Goal: Task Accomplishment & Management: Use online tool/utility

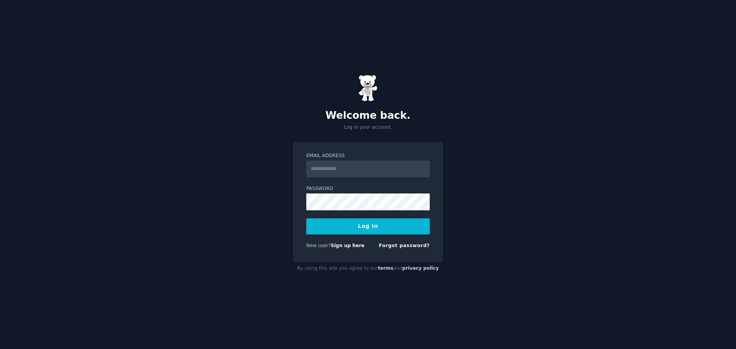
click at [334, 170] on input "Email Address" at bounding box center [367, 169] width 123 height 17
type input "**********"
click at [268, 208] on div "**********" at bounding box center [368, 174] width 736 height 349
click at [306, 219] on button "Log In" at bounding box center [367, 227] width 123 height 16
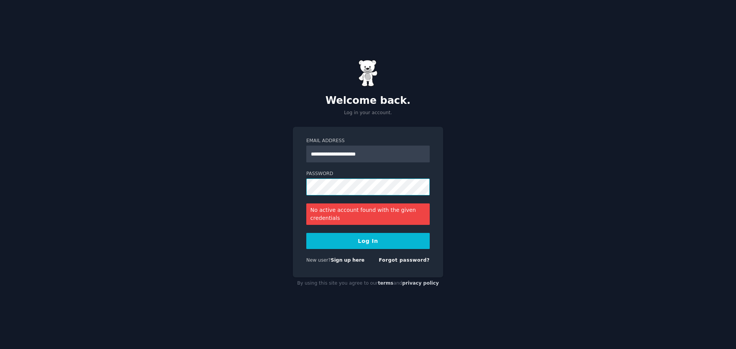
click at [306, 233] on button "Log In" at bounding box center [367, 241] width 123 height 16
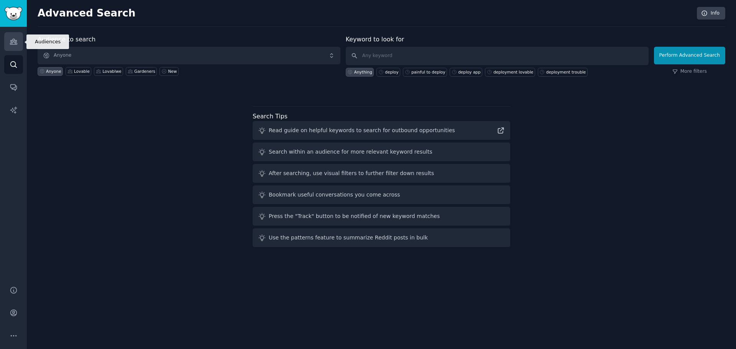
click at [14, 45] on icon "Sidebar" at bounding box center [14, 42] width 8 height 8
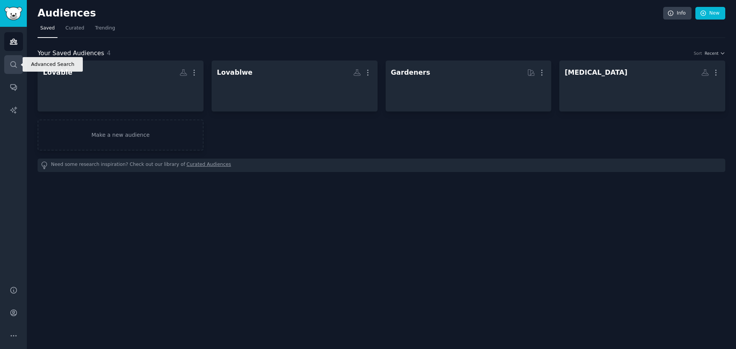
click at [13, 65] on icon "Sidebar" at bounding box center [14, 65] width 8 height 8
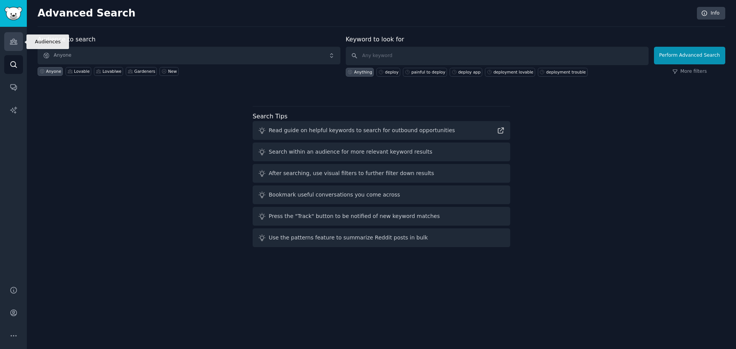
click at [15, 45] on icon "Sidebar" at bounding box center [14, 42] width 8 height 8
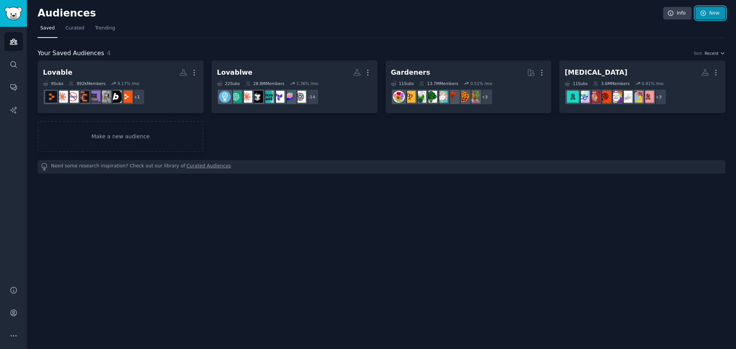
click at [714, 15] on link "New" at bounding box center [711, 13] width 30 height 13
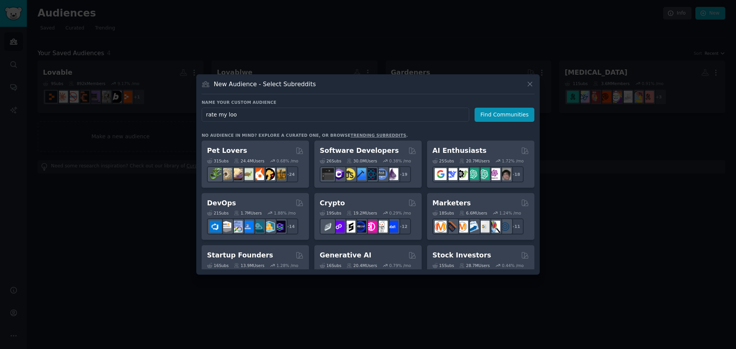
type input "rate my look"
click button "Find Communities" at bounding box center [505, 115] width 60 height 14
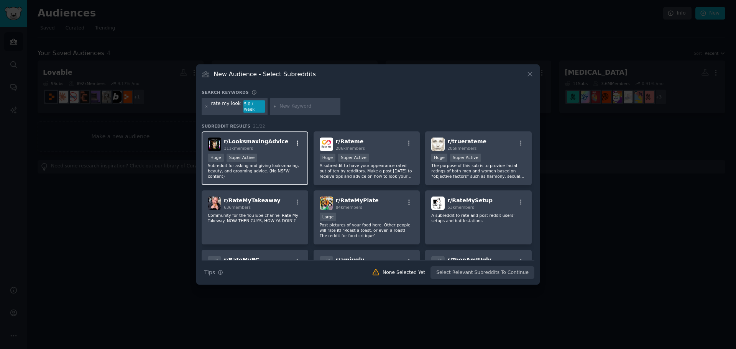
click at [298, 140] on icon "button" at bounding box center [297, 143] width 7 height 7
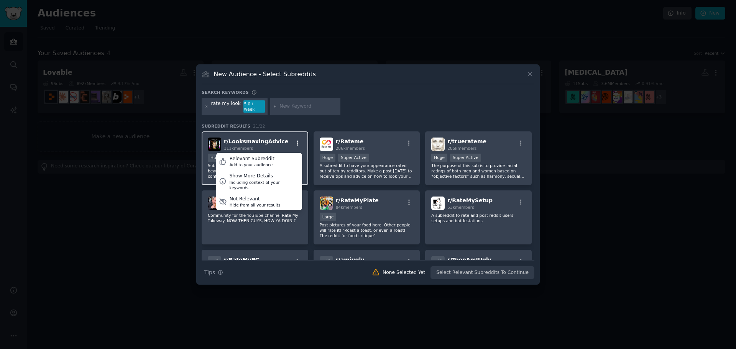
click at [298, 140] on icon "button" at bounding box center [297, 143] width 7 height 7
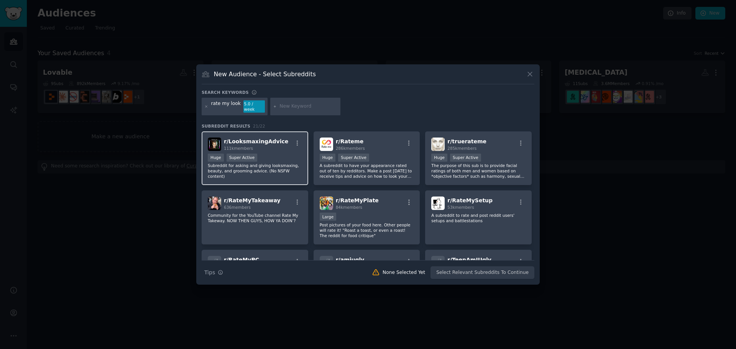
click at [283, 143] on div "r/ LooksmaxingAdvice 111k members" at bounding box center [255, 144] width 94 height 13
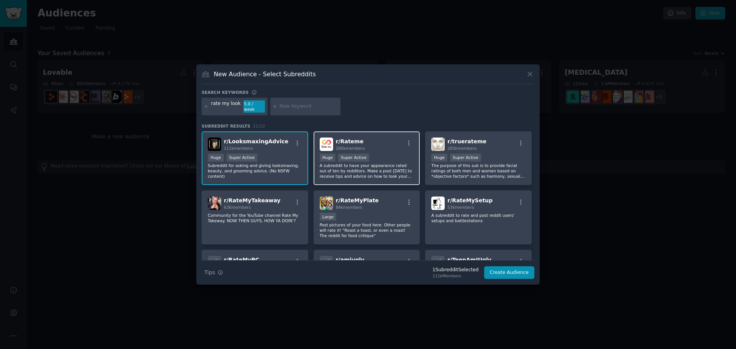
click at [375, 148] on div "r/ Rateme 286k members Huge Super Active A subreddit to have your appearance ra…" at bounding box center [367, 159] width 107 height 54
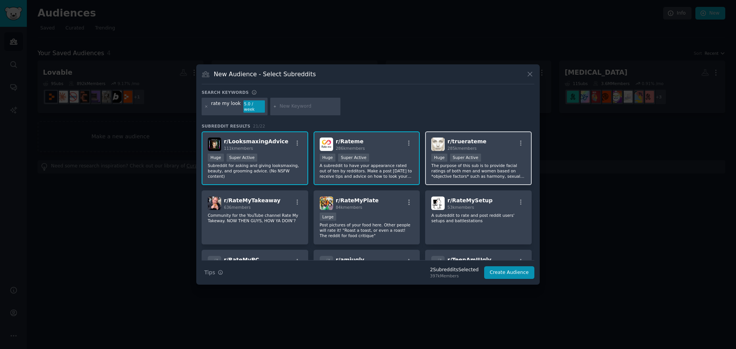
click at [468, 138] on h2 "r/ truerateme 285k members" at bounding box center [467, 144] width 39 height 13
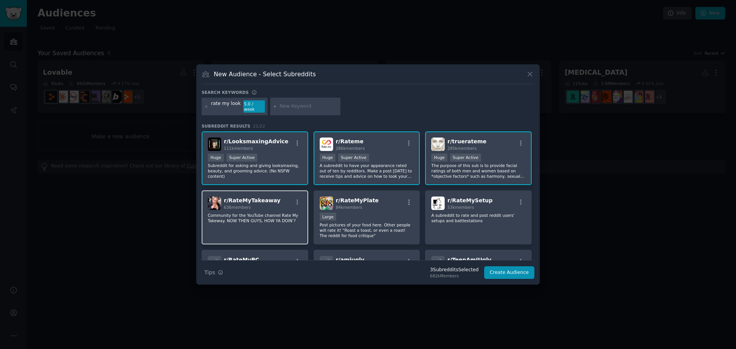
click at [254, 213] on p "Community for the YouTube channel Rate My Takeway. NOW THEN GUYS, HOW YA DOIN’?" at bounding box center [255, 218] width 94 height 11
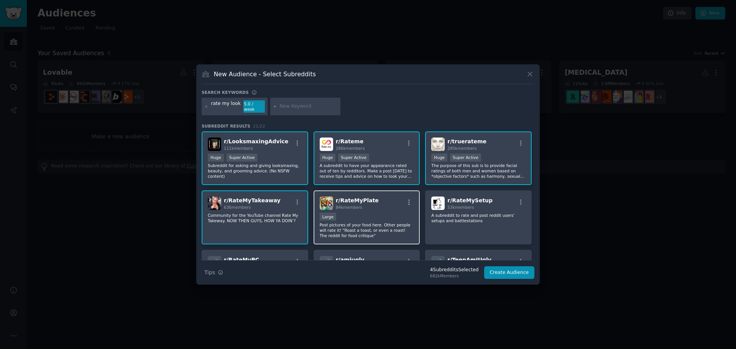
click at [376, 203] on div "r/ RateMyPlate 84k members" at bounding box center [367, 203] width 94 height 13
click at [275, 210] on div "r/ RateMyTakeaway 636 members Community for the YouTube channel Rate My Takeway…" at bounding box center [255, 218] width 107 height 54
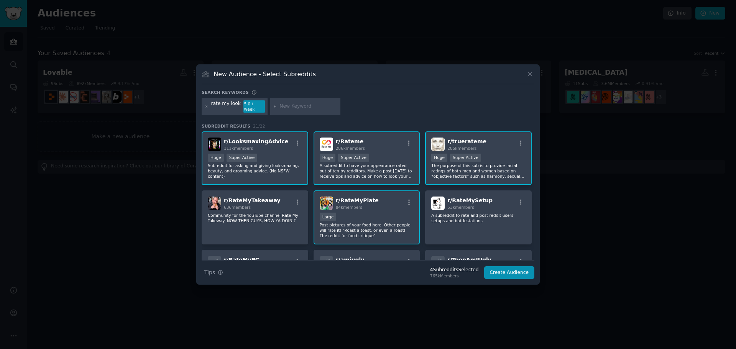
click at [390, 207] on div "r/ RateMyPlate 84k members" at bounding box center [367, 203] width 94 height 13
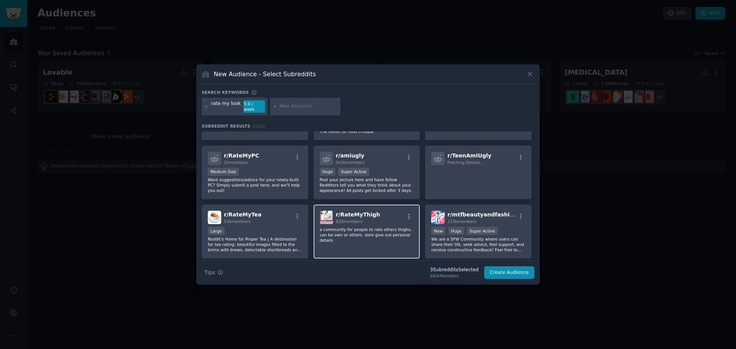
scroll to position [115, 0]
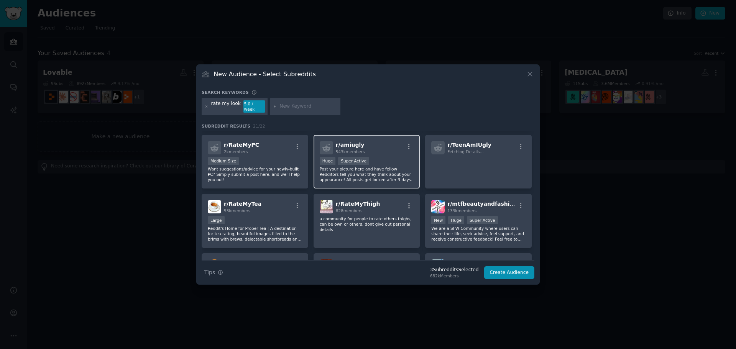
click at [387, 144] on div "r/ amiugly 543k members" at bounding box center [367, 147] width 94 height 13
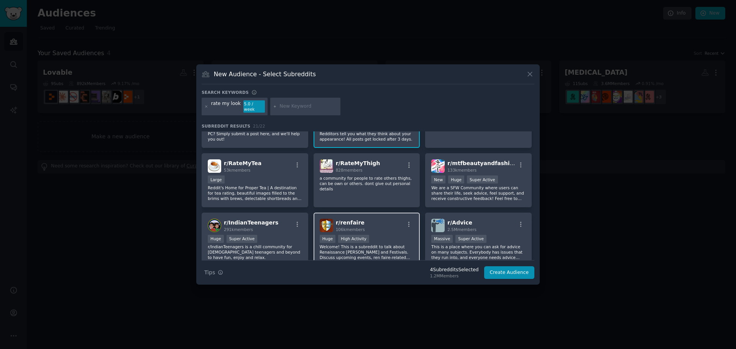
scroll to position [153, 0]
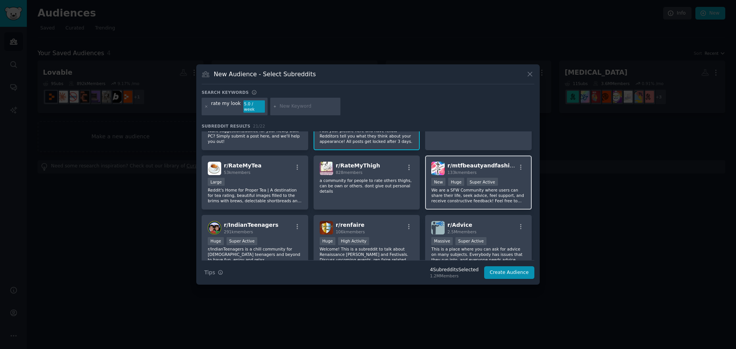
click at [492, 189] on p "We are a SFW Community where users can share their life, seek advice, feel supp…" at bounding box center [478, 196] width 94 height 16
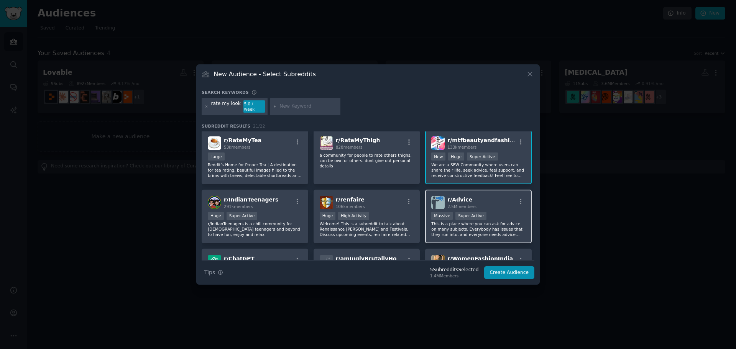
scroll to position [230, 0]
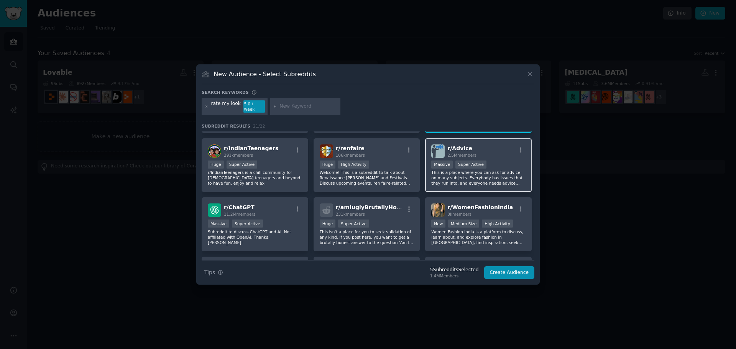
click at [490, 184] on div "r/ Advice 2.5M members Massive Super Active This is a place where you can ask f…" at bounding box center [478, 165] width 107 height 54
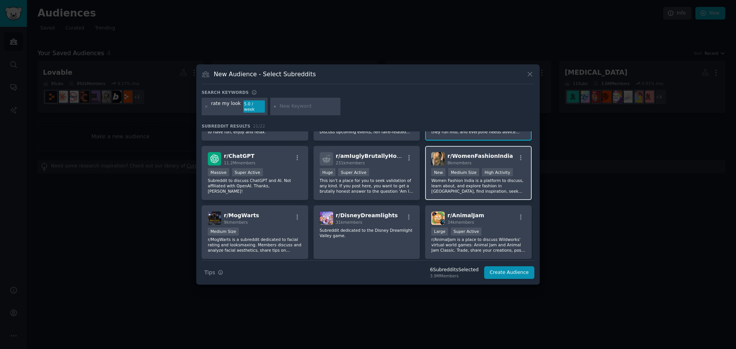
scroll to position [307, 0]
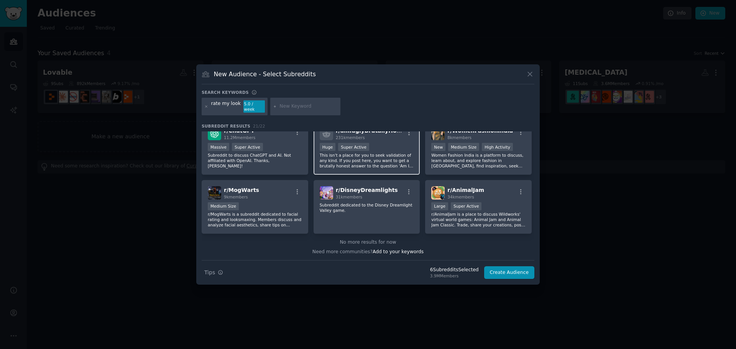
click at [379, 163] on p "This isn't a place for you to seek validation of any kind. If you post here, yo…" at bounding box center [367, 161] width 94 height 16
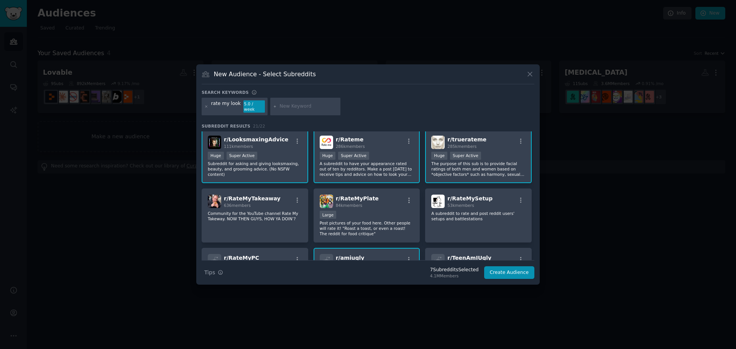
scroll to position [0, 0]
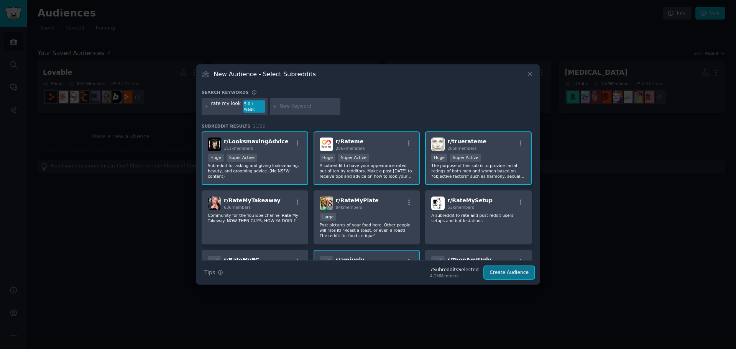
click at [515, 273] on button "Create Audience" at bounding box center [509, 273] width 51 height 13
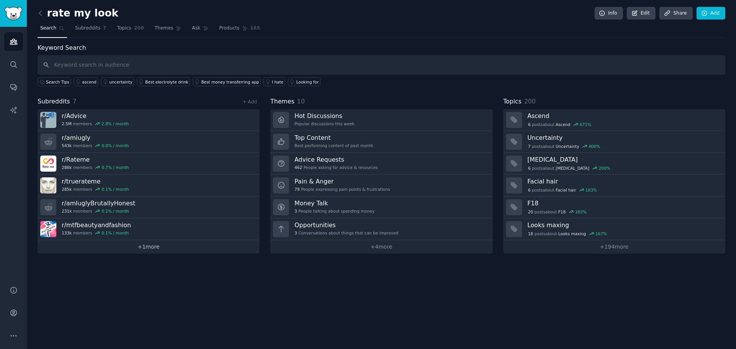
click at [181, 244] on link "+ 1 more" at bounding box center [149, 246] width 222 height 13
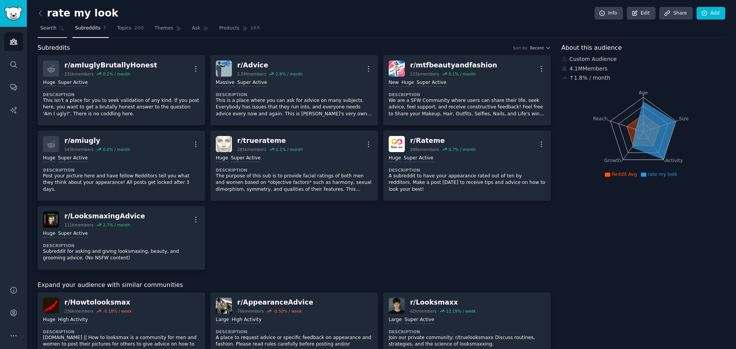
click at [54, 30] on link "Search" at bounding box center [53, 30] width 30 height 16
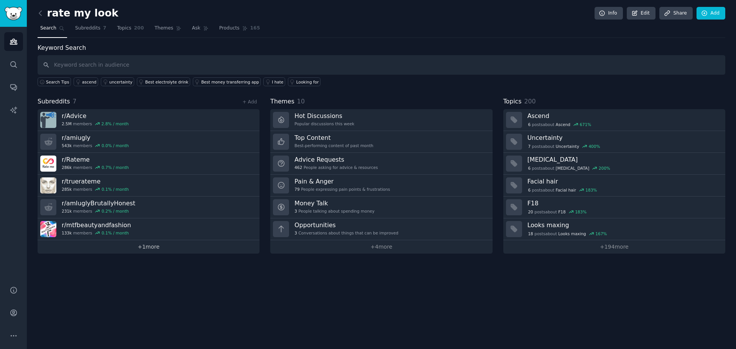
click at [147, 247] on link "+ 1 more" at bounding box center [149, 246] width 222 height 13
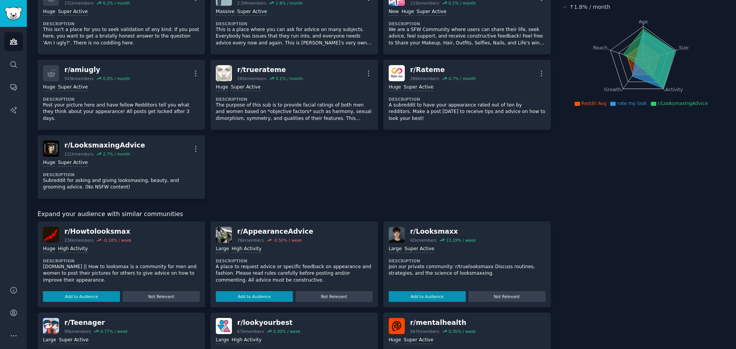
scroll to position [153, 0]
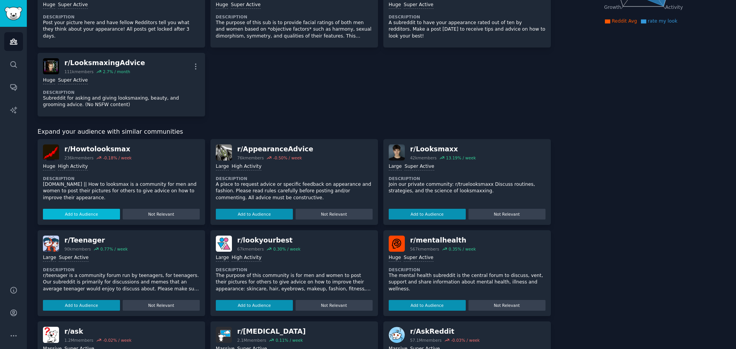
click at [92, 218] on button "Add to Audience" at bounding box center [81, 214] width 77 height 11
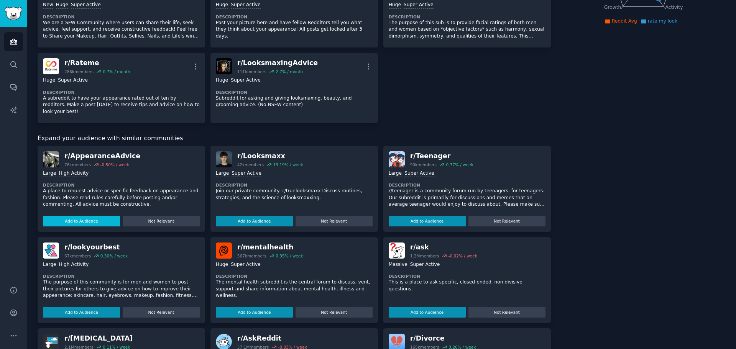
click at [92, 216] on button "Add to Audience" at bounding box center [81, 221] width 77 height 11
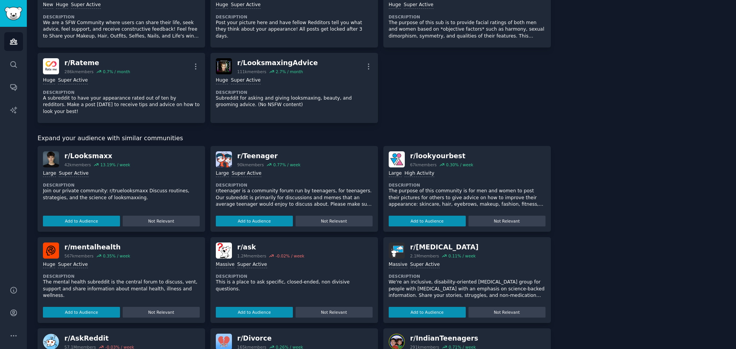
click at [92, 216] on button "Add to Audience" at bounding box center [81, 221] width 77 height 11
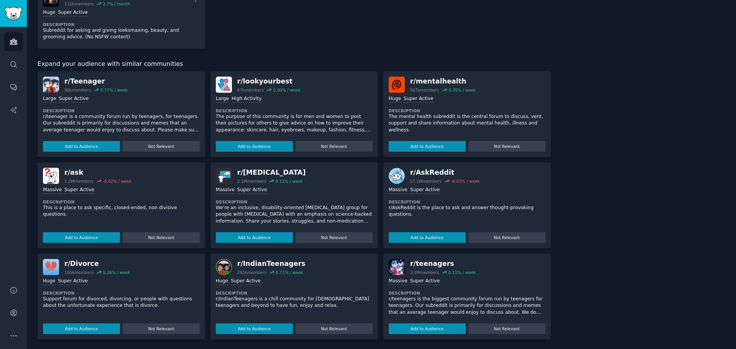
scroll to position [298, 0]
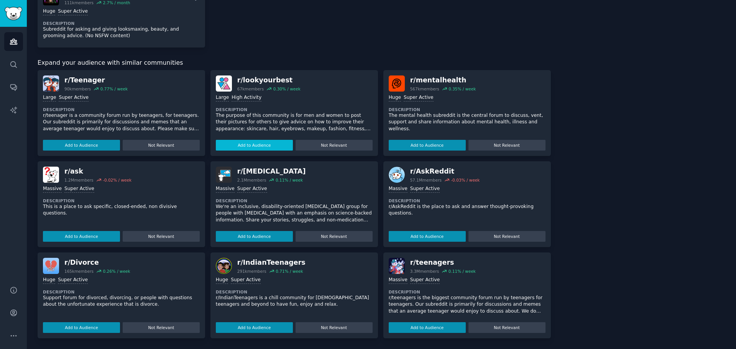
click at [243, 146] on button "Add to Audience" at bounding box center [254, 145] width 77 height 11
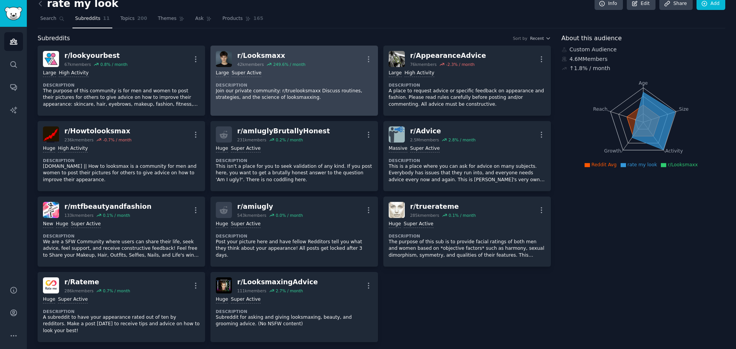
scroll to position [0, 0]
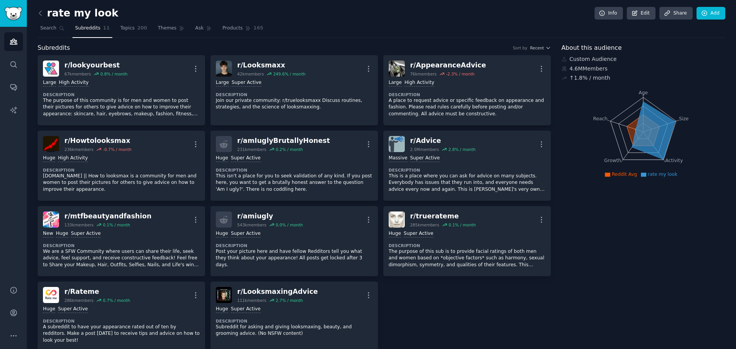
click at [52, 21] on div "rate my look Info Edit Share Add" at bounding box center [382, 15] width 688 height 16
click at [52, 30] on span "Search" at bounding box center [48, 28] width 16 height 7
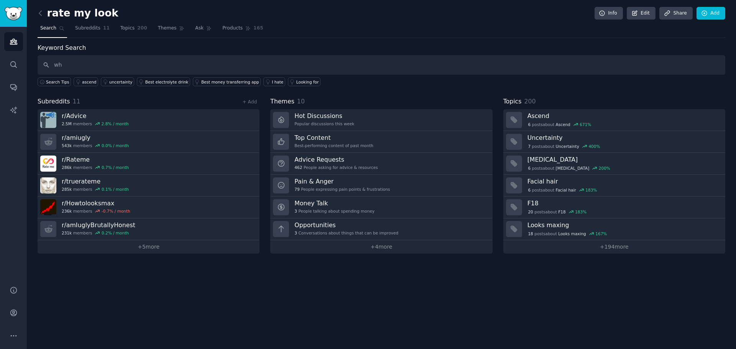
type input "w"
type input "how do people rate their appearance. Are their specific metrics users care abou…"
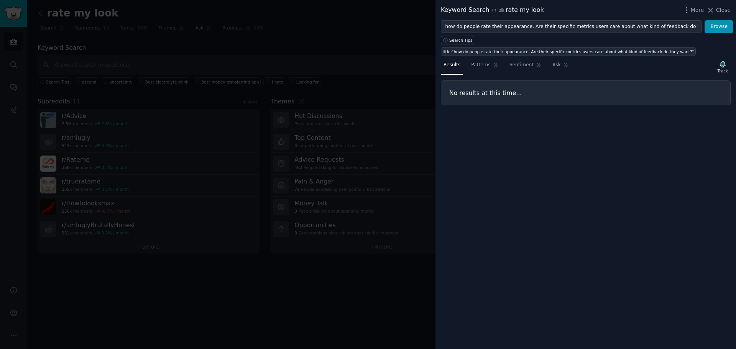
click at [518, 49] on div "title:"how do people rate their appearance. Are their specific metrics users ca…" at bounding box center [569, 51] width 252 height 5
type input "title:"how do people rate their appearance. Are their specific metrics users ca…"
click at [522, 56] on div "Results Patterns Sentiment Ask Track No results at this time..." at bounding box center [586, 202] width 301 height 293
click at [522, 62] on span "Sentiment" at bounding box center [522, 65] width 24 height 7
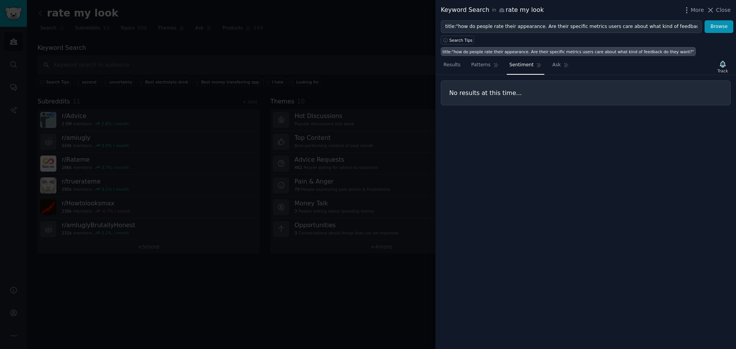
click at [665, 33] on div "Search Tips title:"how do people rate their appearance. Are their specific metr…" at bounding box center [586, 44] width 301 height 23
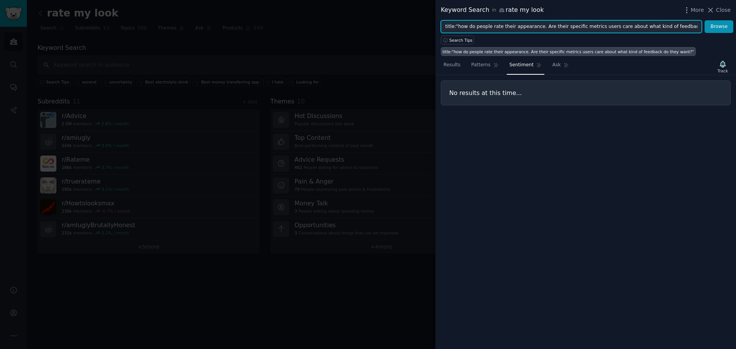
click at [666, 32] on input "title:"how do people rate their appearance. Are their specific metrics users ca…" at bounding box center [571, 26] width 261 height 13
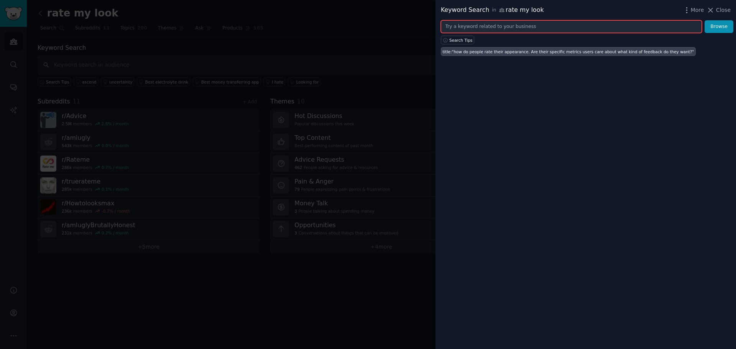
click at [705, 20] on button "Browse" at bounding box center [719, 26] width 29 height 13
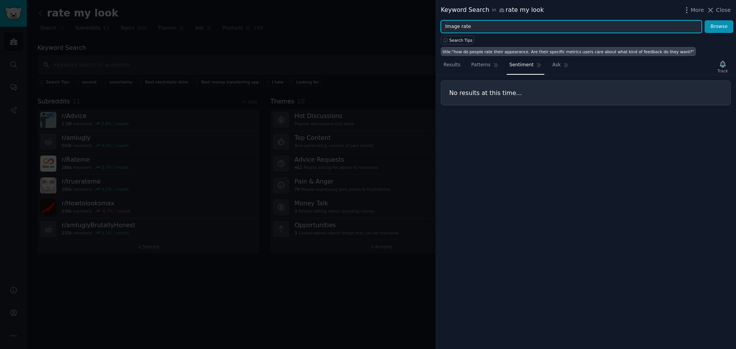
type input "Image rate"
click at [705, 20] on button "Browse" at bounding box center [719, 26] width 29 height 13
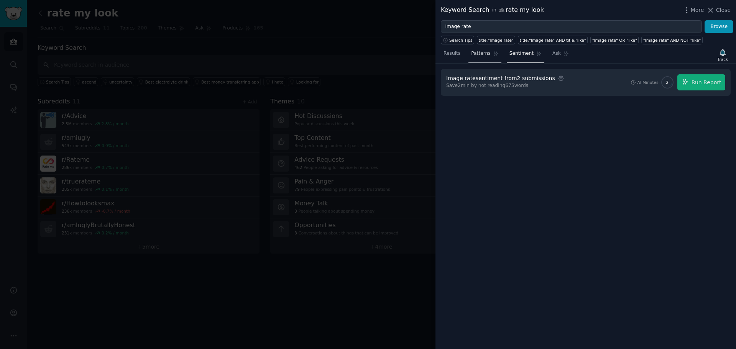
click at [491, 61] on link "Patterns" at bounding box center [485, 56] width 33 height 16
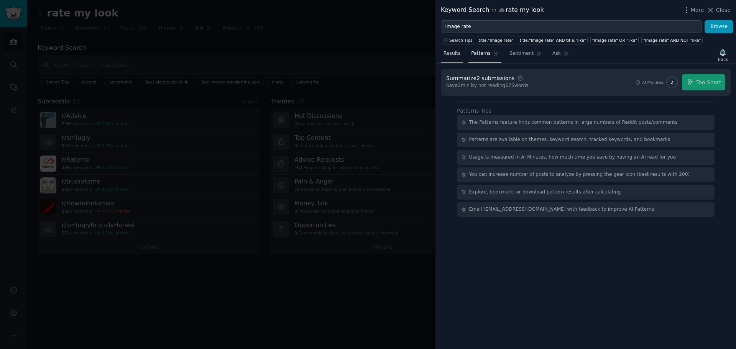
click at [454, 50] on span "Results" at bounding box center [452, 53] width 17 height 7
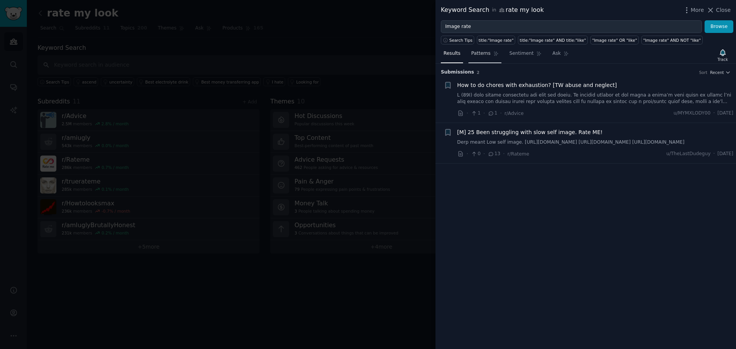
click at [486, 52] on span "Patterns" at bounding box center [480, 53] width 19 height 7
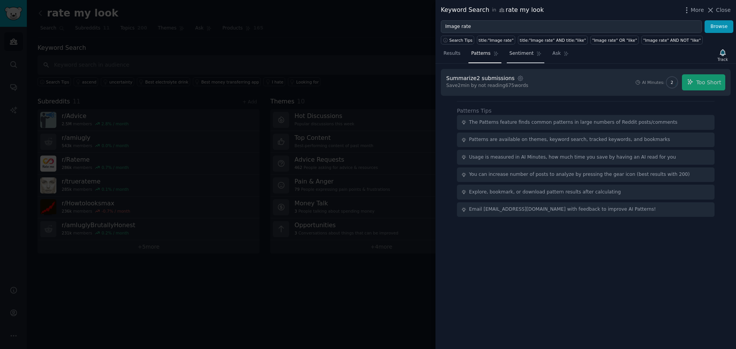
click at [518, 51] on span "Sentiment" at bounding box center [522, 53] width 24 height 7
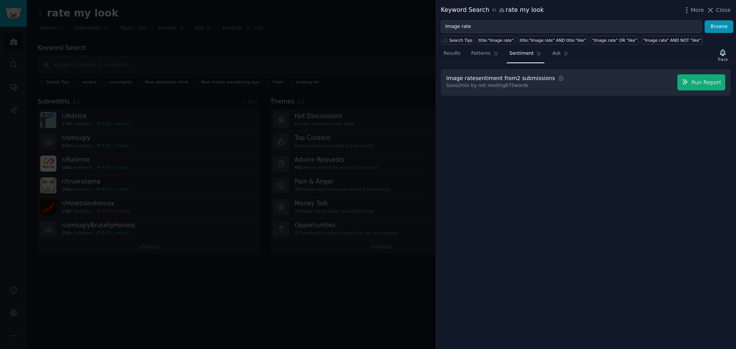
click at [536, 51] on icon at bounding box center [538, 53] width 5 height 5
click at [538, 52] on nav "Results Patterns Sentiment Ask" at bounding box center [506, 56] width 131 height 16
click at [553, 52] on span "Ask" at bounding box center [557, 53] width 8 height 7
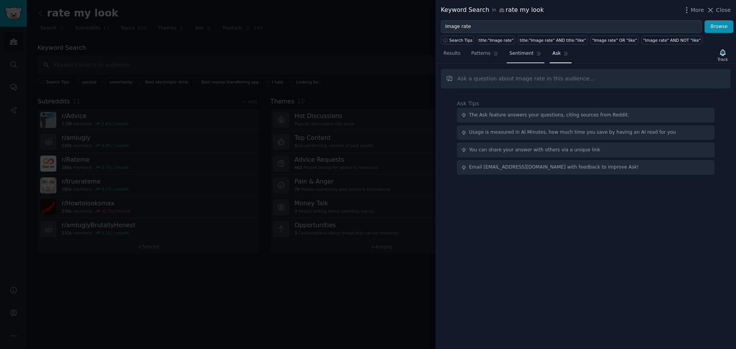
click at [536, 53] on icon at bounding box center [538, 53] width 5 height 5
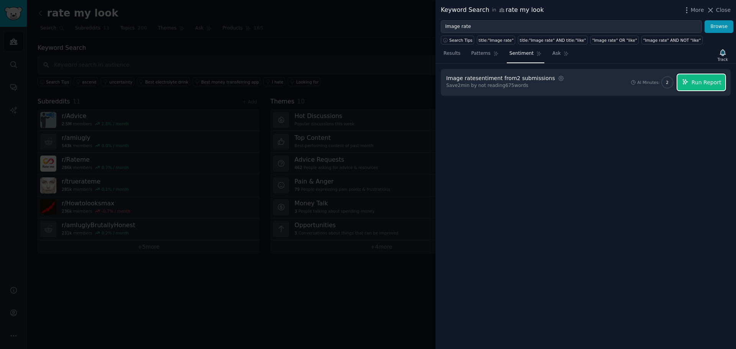
click at [694, 80] on span "Run Report" at bounding box center [707, 83] width 30 height 8
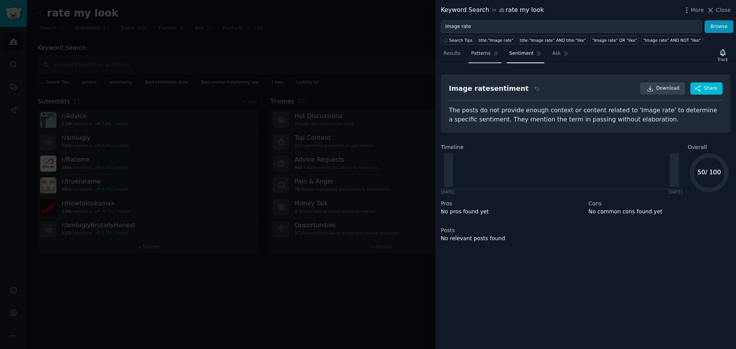
click at [489, 52] on link "Patterns" at bounding box center [485, 56] width 33 height 16
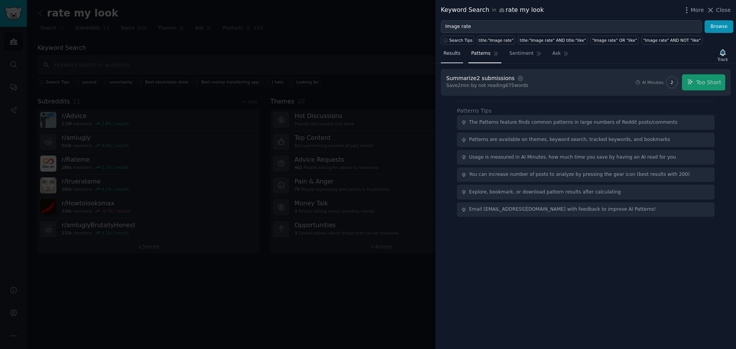
click at [451, 51] on span "Results" at bounding box center [452, 53] width 17 height 7
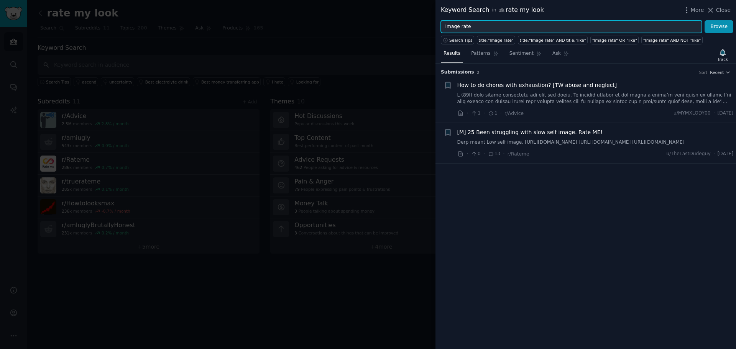
click at [553, 22] on input "Image rate" at bounding box center [571, 26] width 261 height 13
click at [705, 20] on button "Browse" at bounding box center [719, 26] width 29 height 13
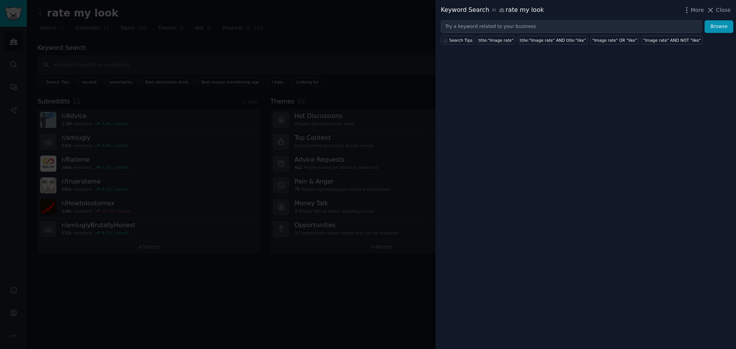
click at [228, 64] on div at bounding box center [368, 174] width 736 height 349
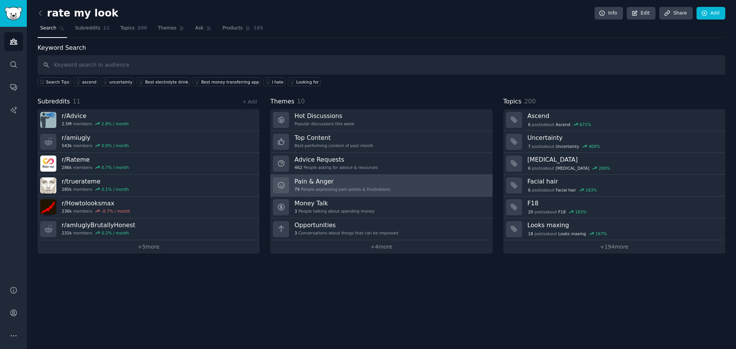
click at [356, 189] on div "79 People expressing pain points & frustrations" at bounding box center [341, 189] width 95 height 5
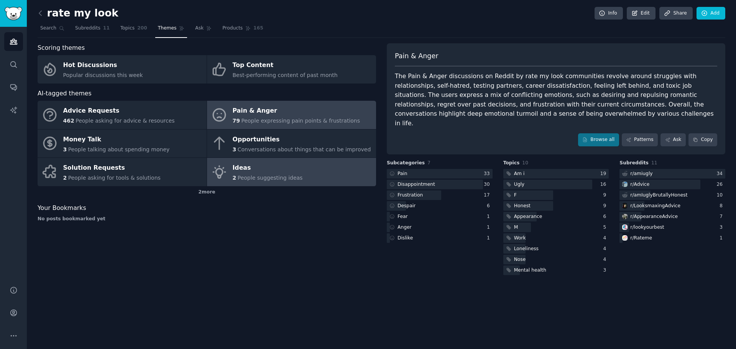
click at [267, 173] on div "Ideas" at bounding box center [268, 168] width 70 height 12
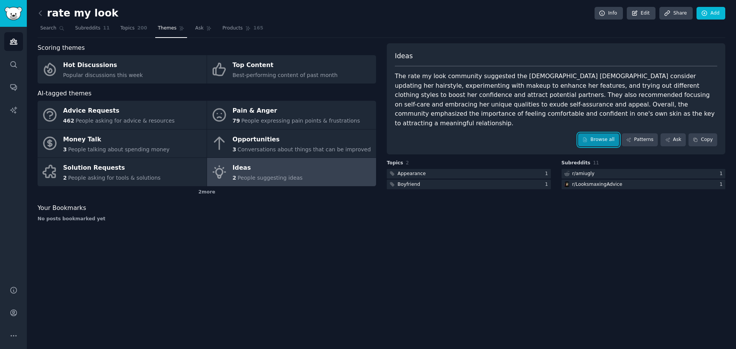
click at [587, 133] on link "Browse all" at bounding box center [598, 139] width 41 height 13
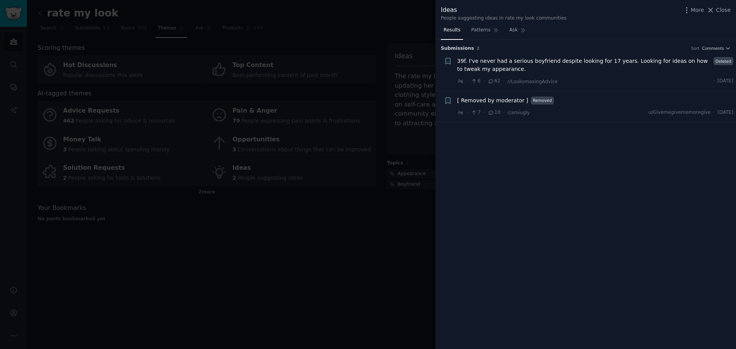
click at [304, 196] on div at bounding box center [368, 174] width 736 height 349
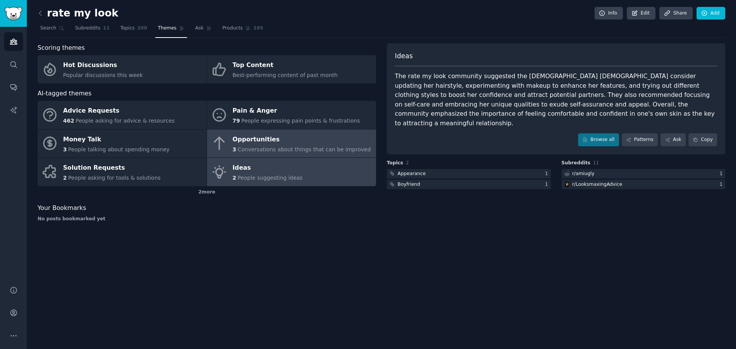
click at [296, 146] on span "Conversations about things that can be improved" at bounding box center [304, 149] width 133 height 6
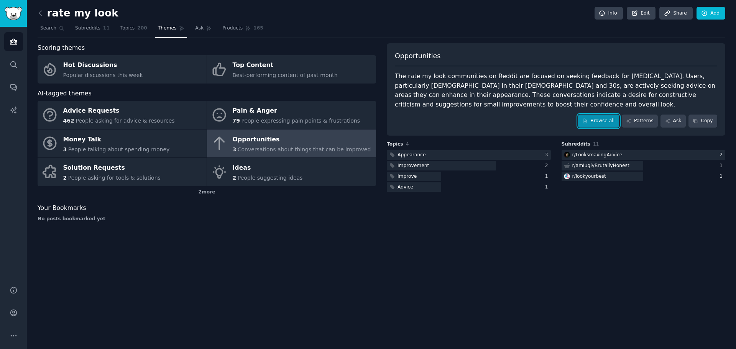
click at [600, 124] on link "Browse all" at bounding box center [598, 121] width 41 height 13
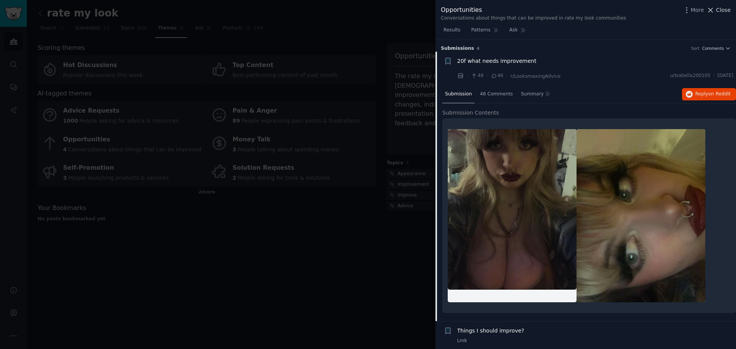
click at [721, 7] on span "Close" at bounding box center [723, 10] width 15 height 8
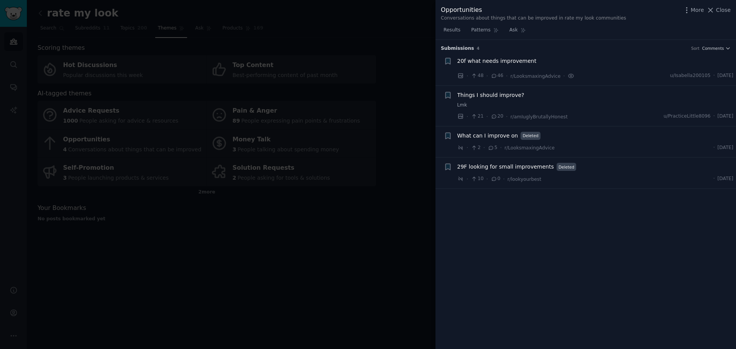
click at [509, 58] on span "20f what needs improvement" at bounding box center [496, 61] width 79 height 8
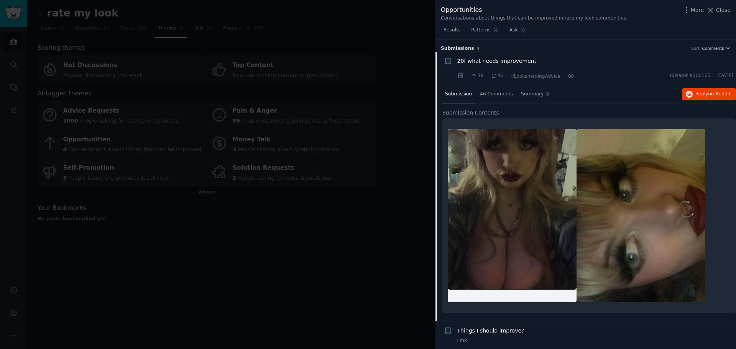
scroll to position [12, 0]
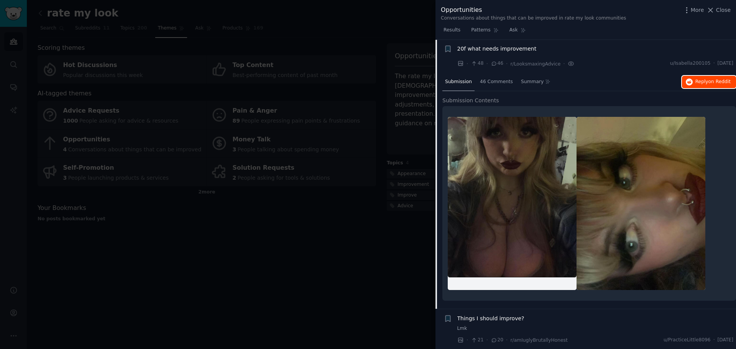
click at [690, 84] on icon "button" at bounding box center [689, 82] width 7 height 7
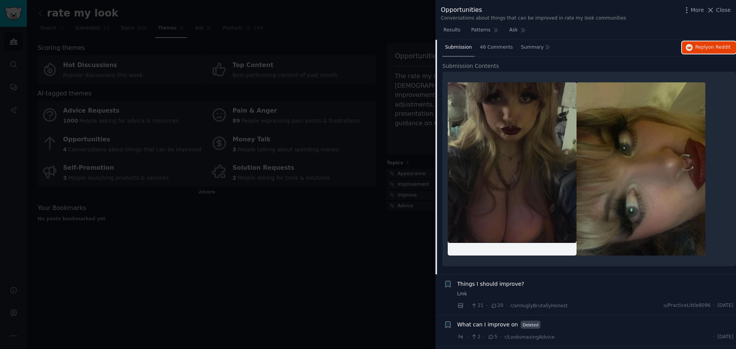
scroll to position [76, 0]
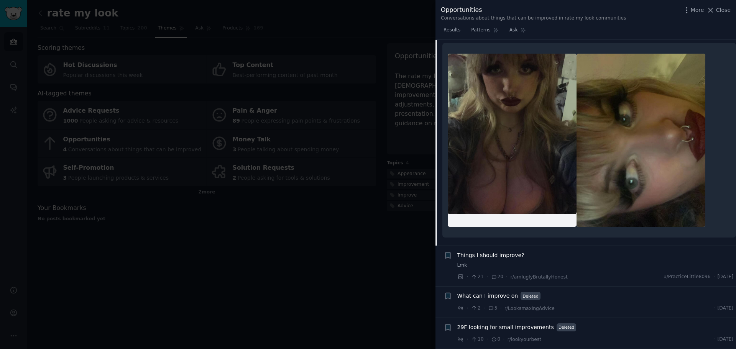
click at [236, 248] on div at bounding box center [368, 174] width 736 height 349
